Goal: Navigation & Orientation: Understand site structure

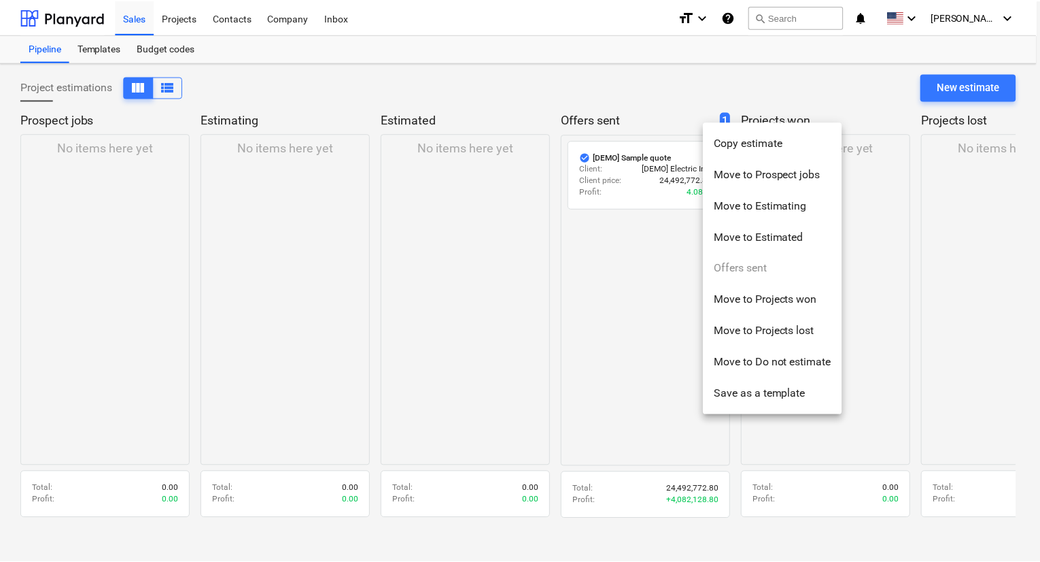
scroll to position [13, 0]
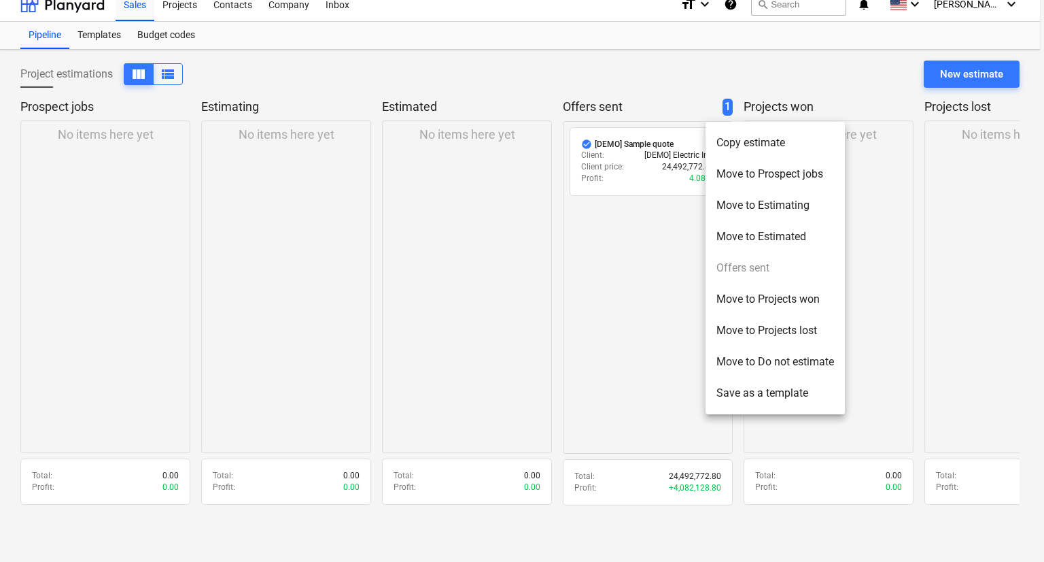
click at [900, 222] on div at bounding box center [522, 281] width 1044 height 562
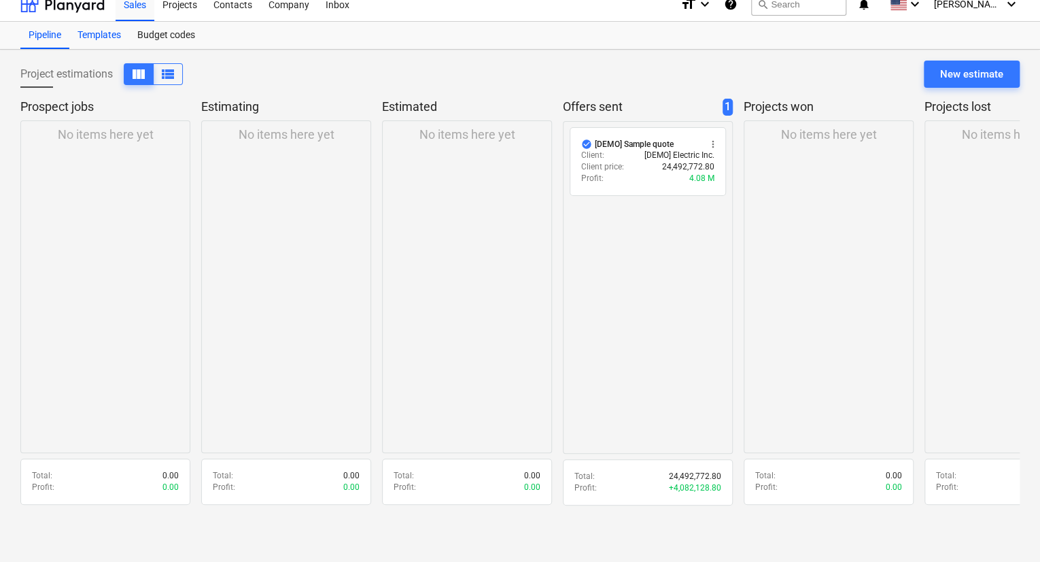
click at [88, 29] on div "Templates" at bounding box center [99, 35] width 60 height 27
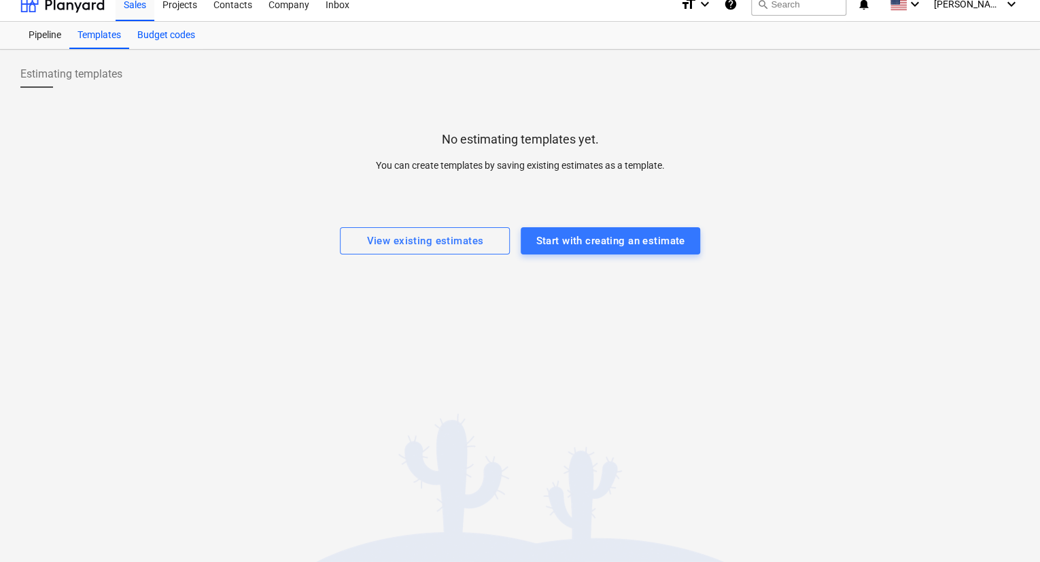
click at [150, 39] on div "Budget codes" at bounding box center [166, 35] width 74 height 27
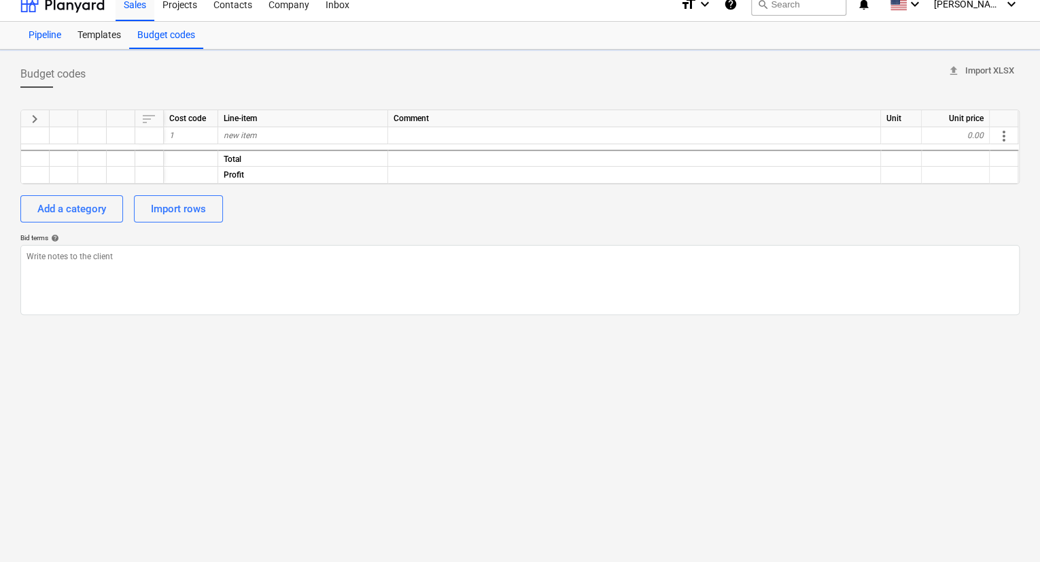
type textarea "x"
click at [54, 37] on div "Pipeline" at bounding box center [44, 35] width 49 height 27
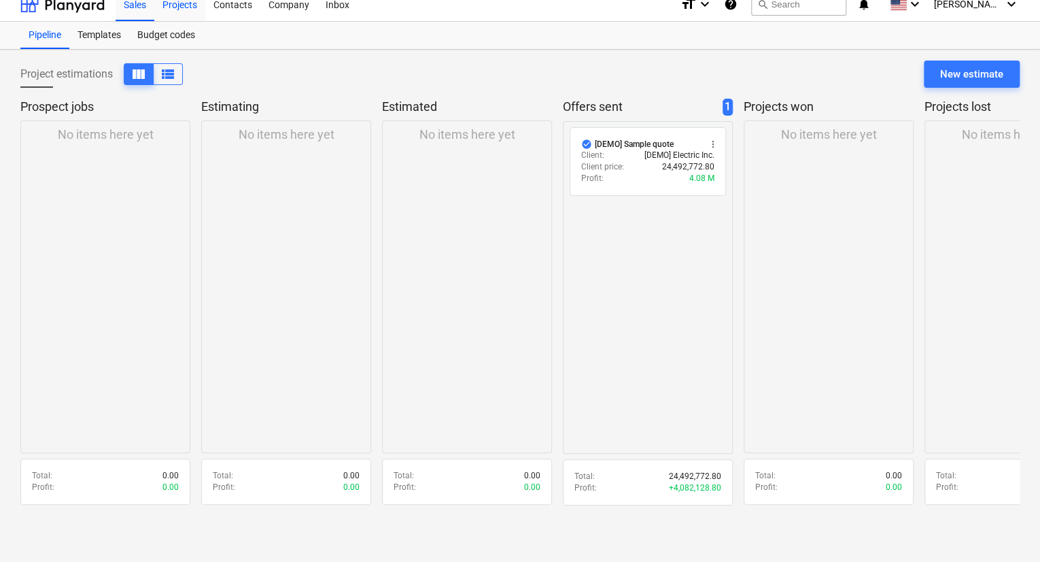
click at [169, 7] on div "Projects" at bounding box center [179, 3] width 51 height 35
